Goal: Task Accomplishment & Management: Manage account settings

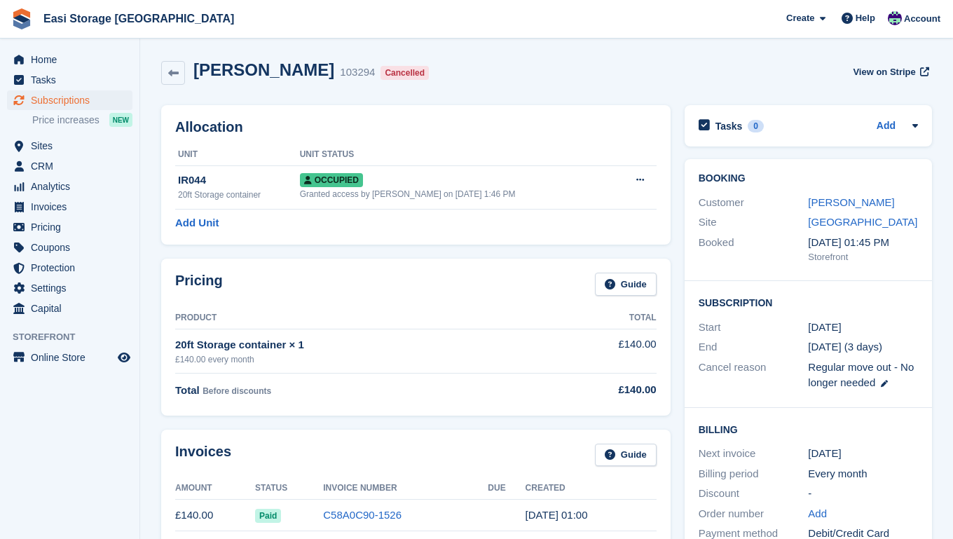
click at [78, 103] on span "Subscriptions" at bounding box center [73, 100] width 84 height 20
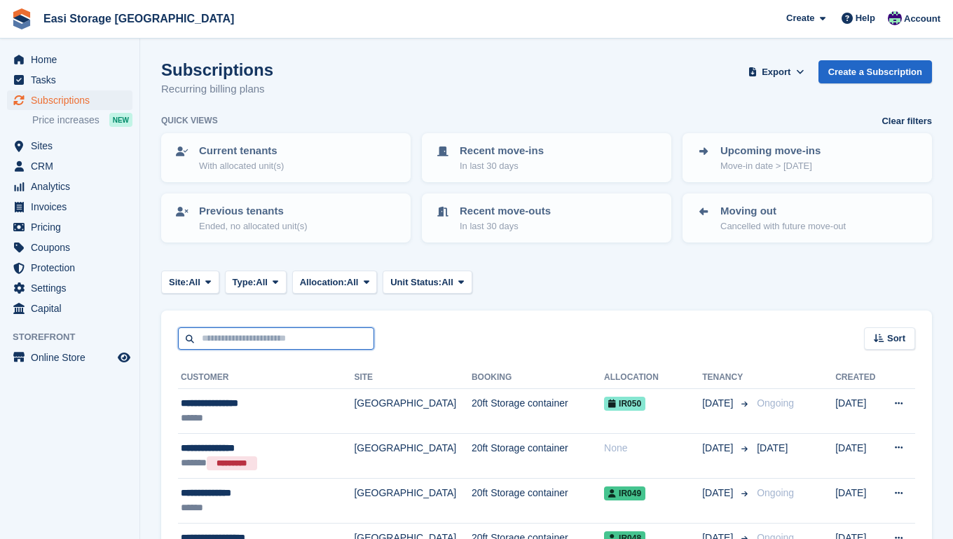
click at [228, 336] on input "text" at bounding box center [276, 338] width 196 height 23
type input "*****"
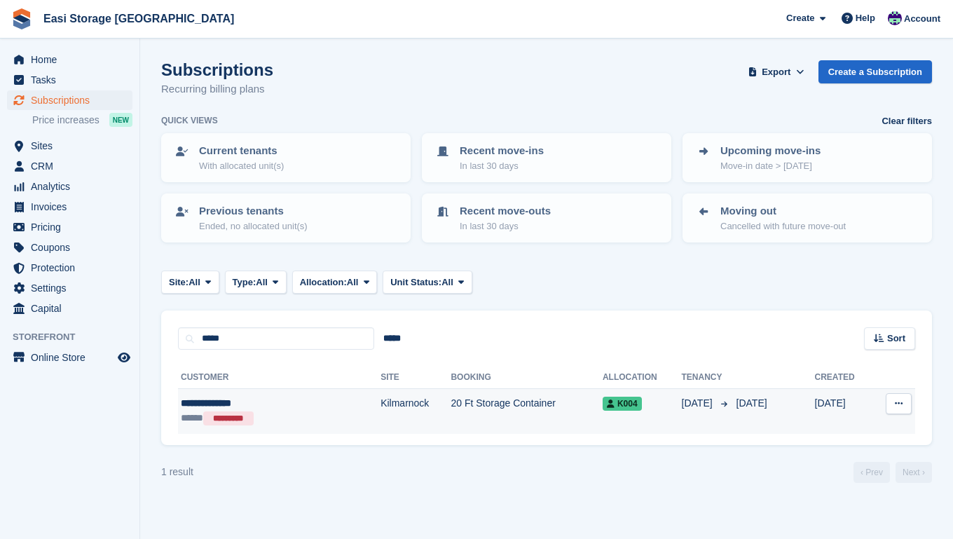
click at [450, 419] on td "20 Ft Storage Container" at bounding box center [525, 411] width 151 height 45
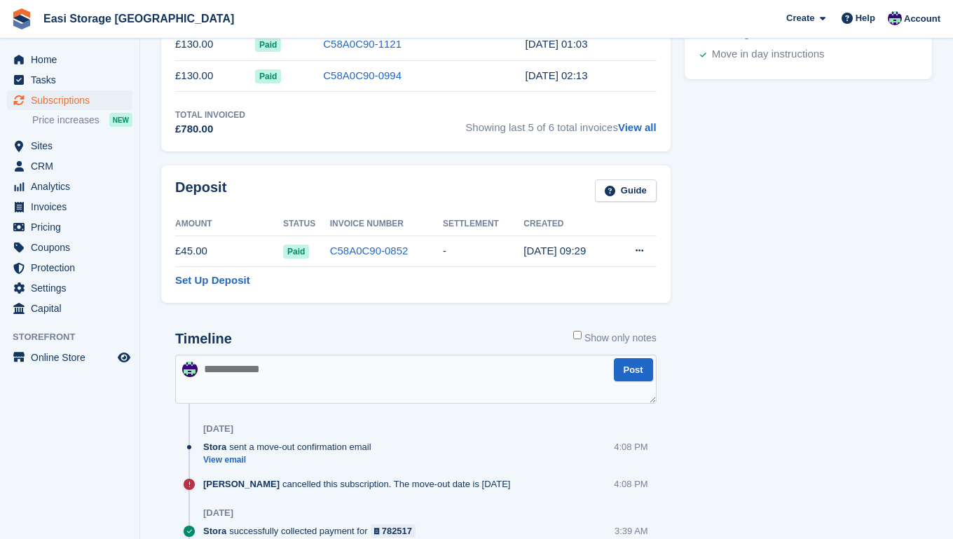
scroll to position [570, 0]
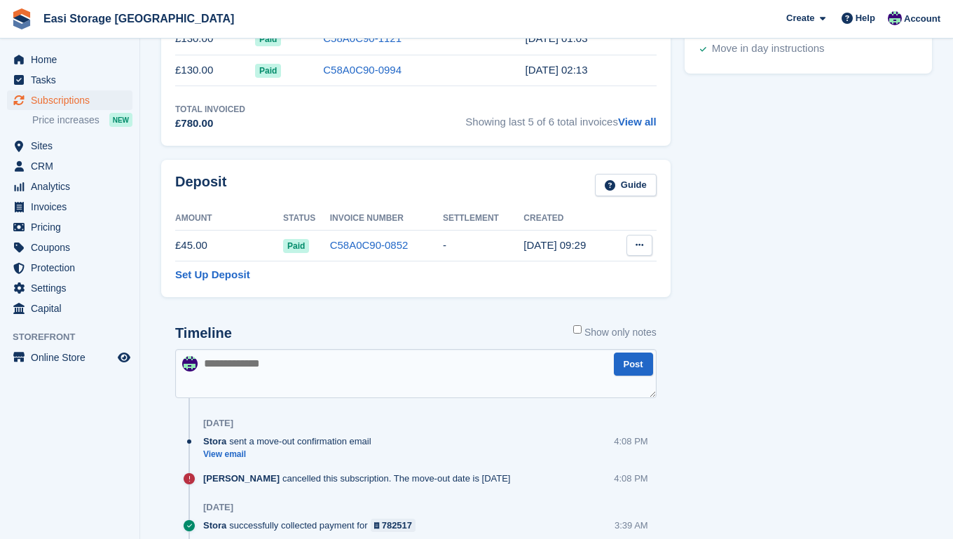
click at [635, 244] on button at bounding box center [639, 245] width 26 height 21
click at [554, 274] on p "Settle deposit" at bounding box center [585, 272] width 122 height 18
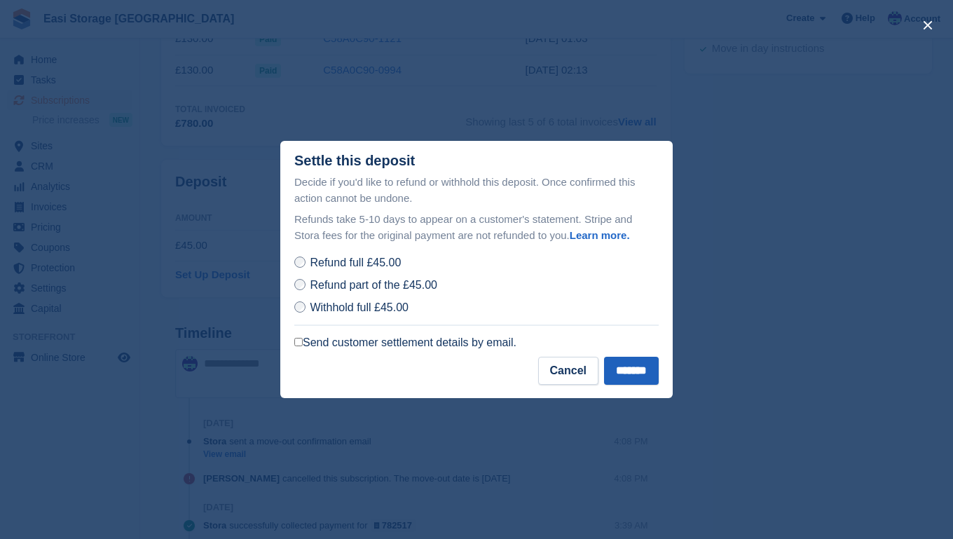
click at [623, 372] on input "*******" at bounding box center [631, 370] width 55 height 28
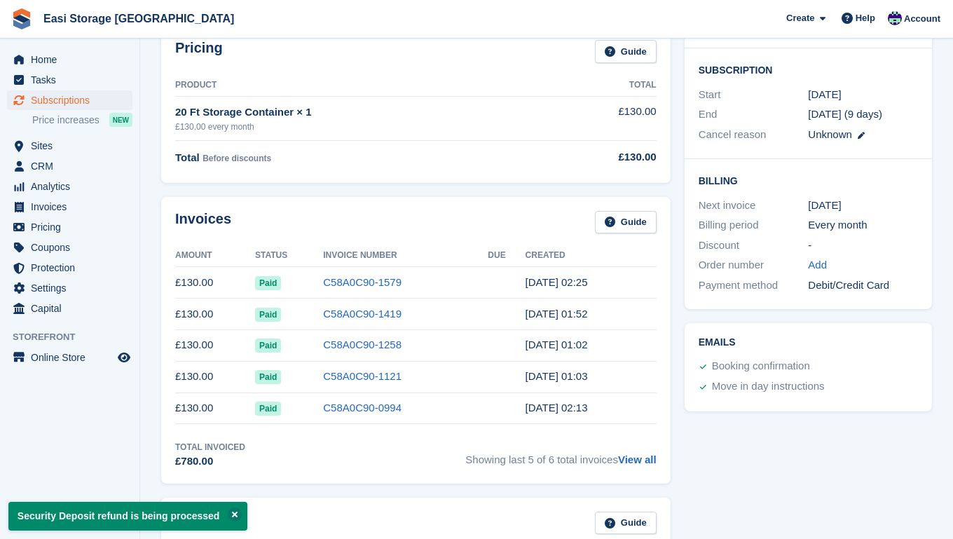
scroll to position [227, 0]
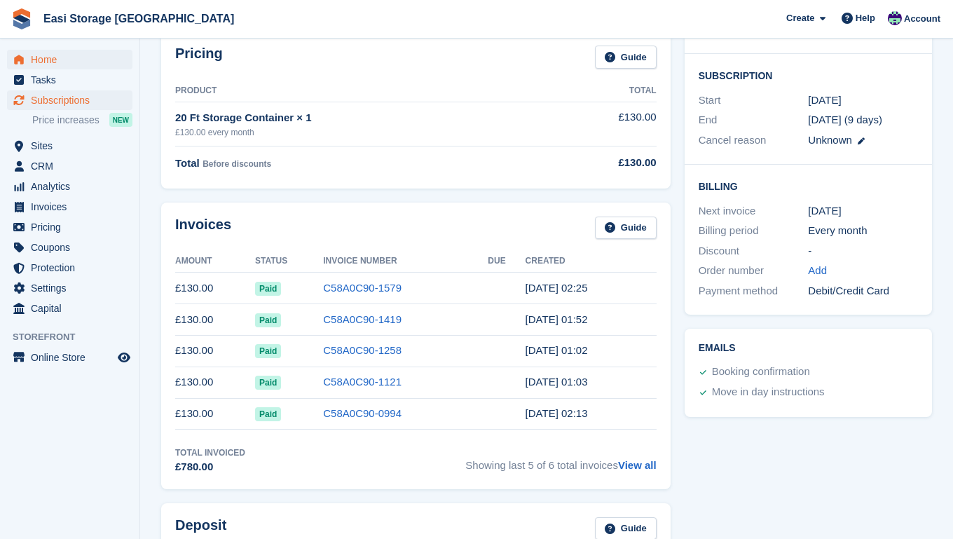
click at [50, 62] on span "Home" at bounding box center [73, 60] width 84 height 20
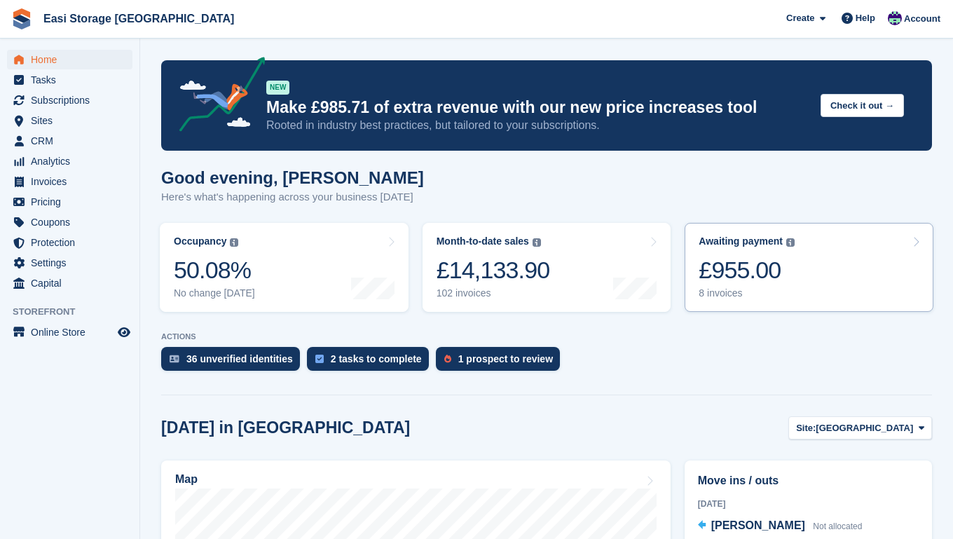
click at [786, 275] on div "£955.00" at bounding box center [746, 270] width 96 height 29
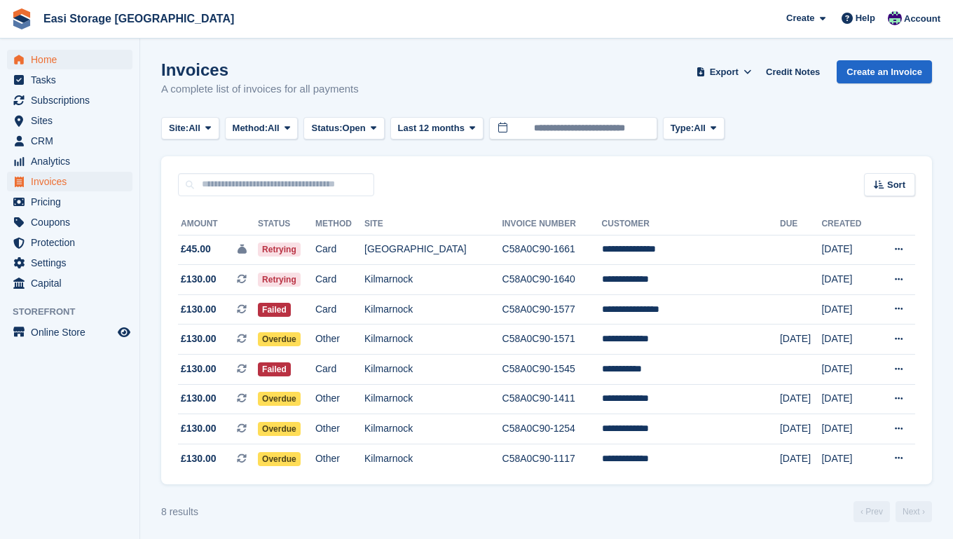
click at [42, 60] on span "Home" at bounding box center [73, 60] width 84 height 20
